Goal: Find specific page/section: Find specific page/section

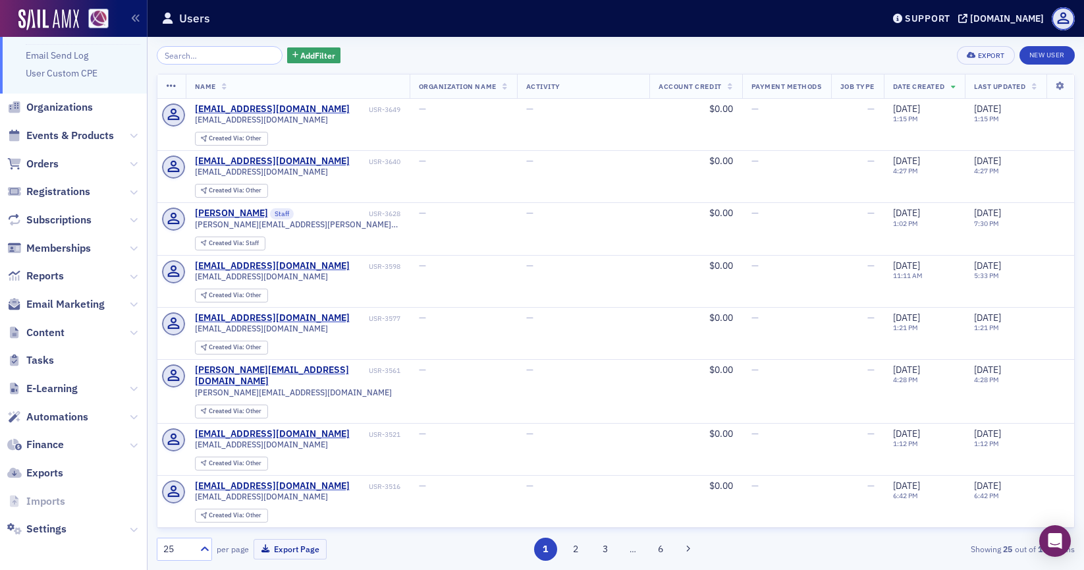
scroll to position [50, 0]
click at [54, 333] on span "Content" at bounding box center [45, 332] width 38 height 14
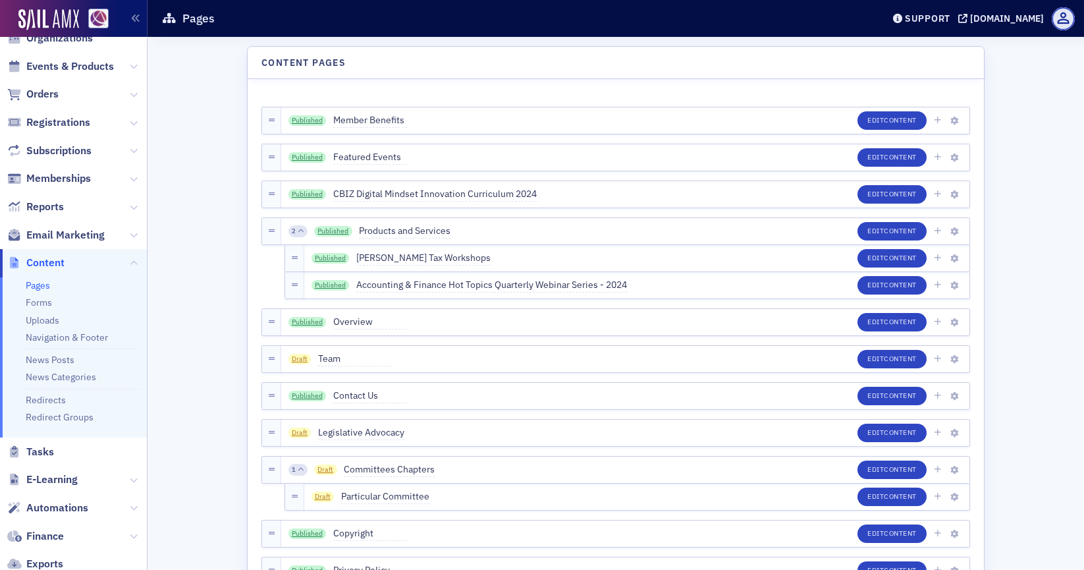
click at [34, 309] on ul "Pages Forms Uploads Navigation & Footer News Posts News Categories Redirects Re…" at bounding box center [73, 357] width 147 height 161
click at [36, 304] on link "Forms" at bounding box center [39, 302] width 26 height 12
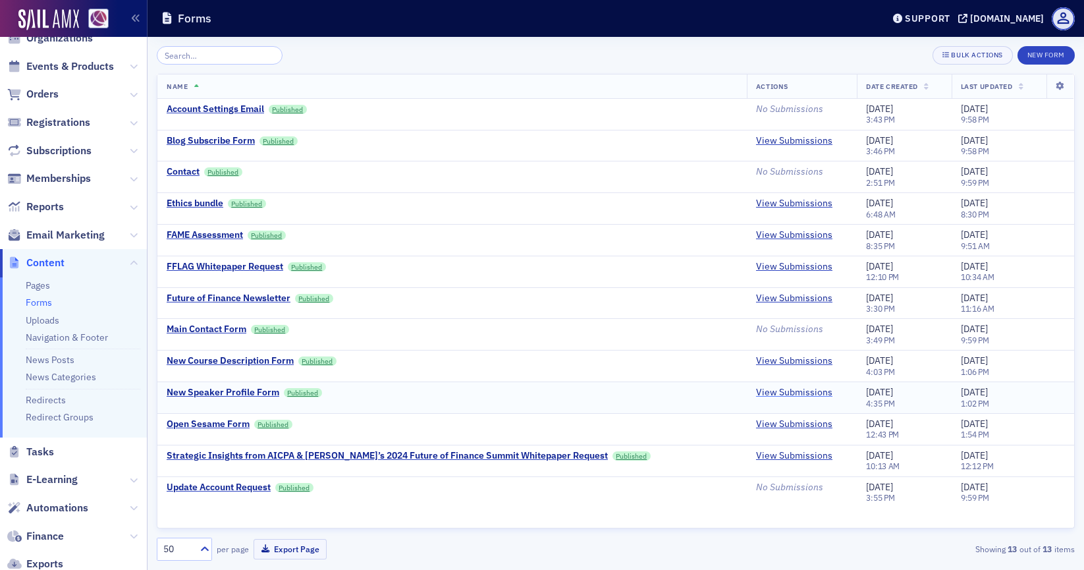
click at [756, 394] on link "View Submissions" at bounding box center [794, 393] width 76 height 12
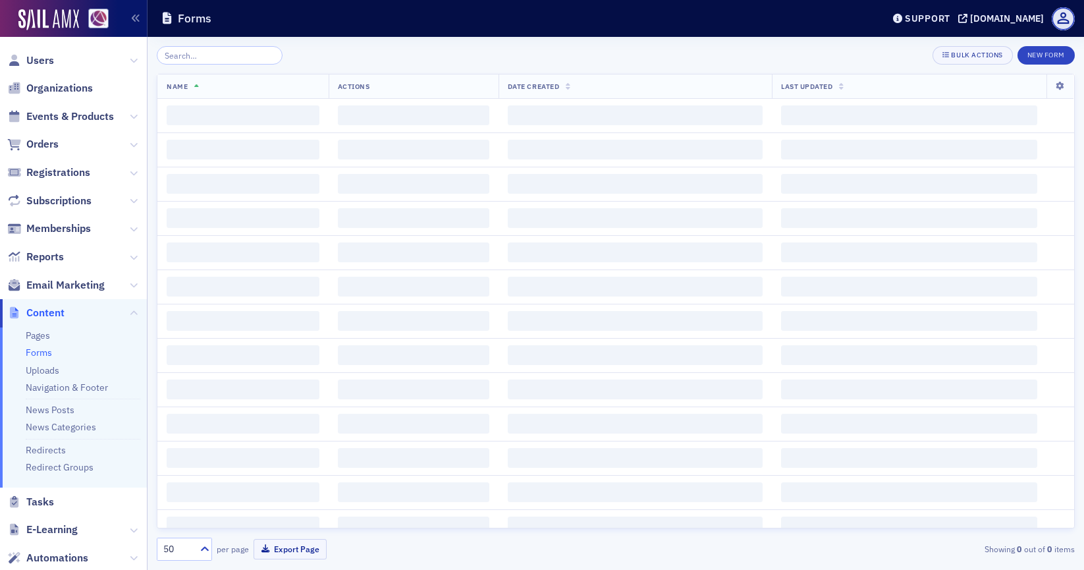
scroll to position [50, 0]
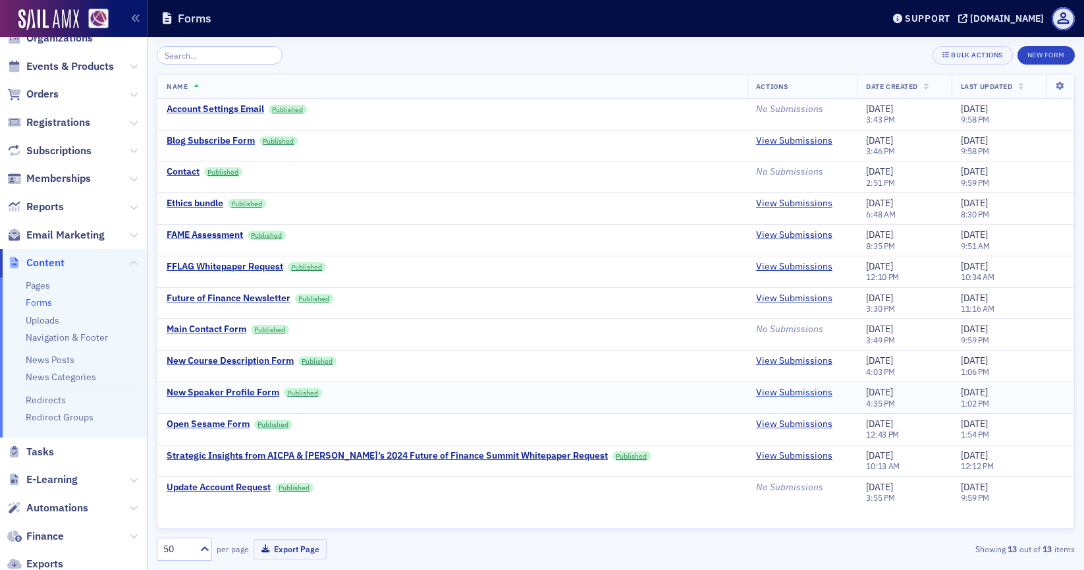
click at [779, 395] on link "View Submissions" at bounding box center [794, 393] width 76 height 12
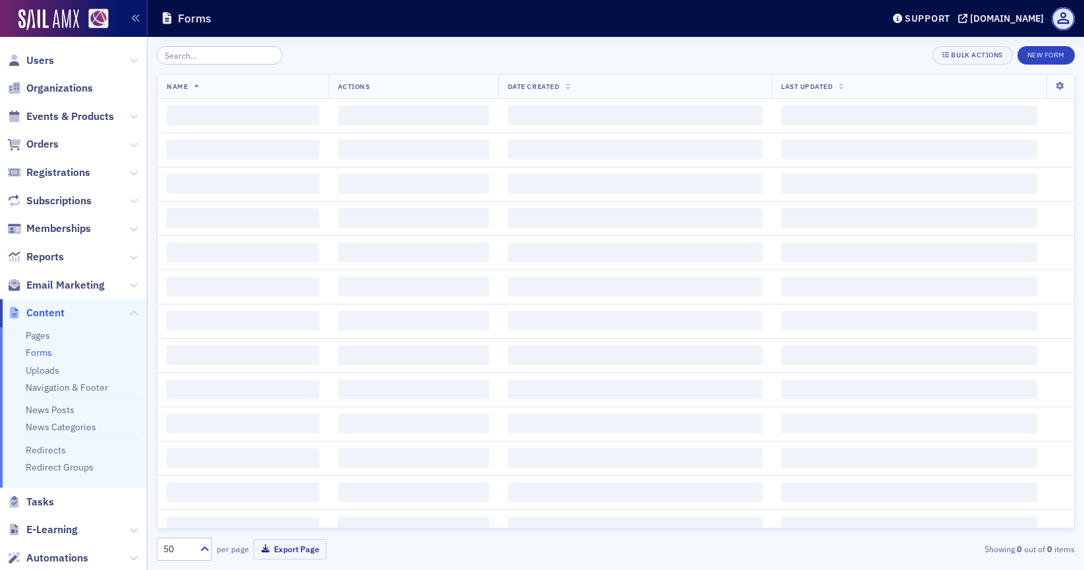
scroll to position [50, 0]
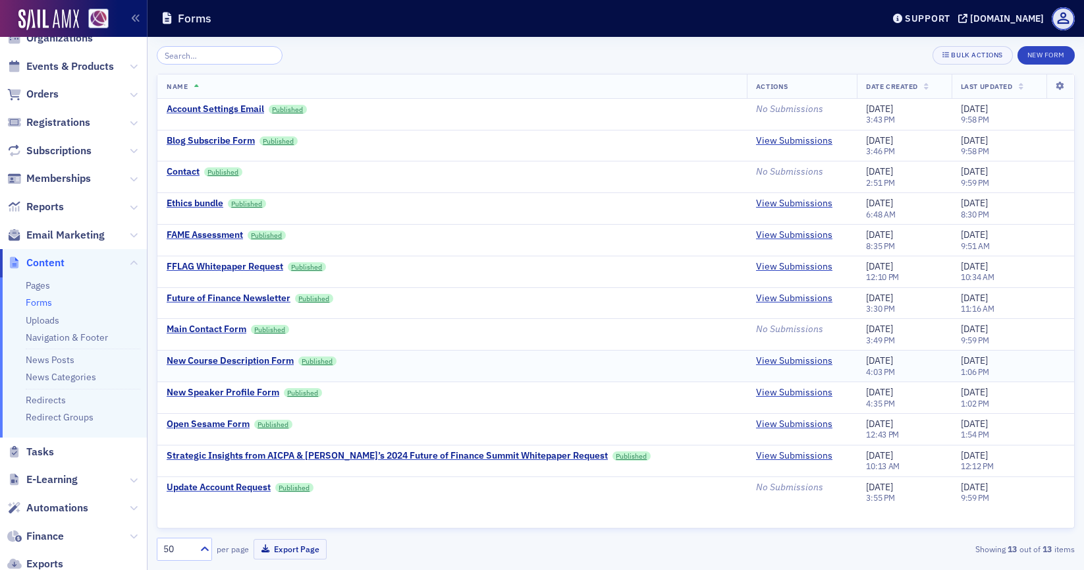
click at [756, 352] on td "View Submissions" at bounding box center [802, 366] width 110 height 32
click at [764, 358] on link "View Submissions" at bounding box center [794, 361] width 76 height 12
